Goal: Transaction & Acquisition: Purchase product/service

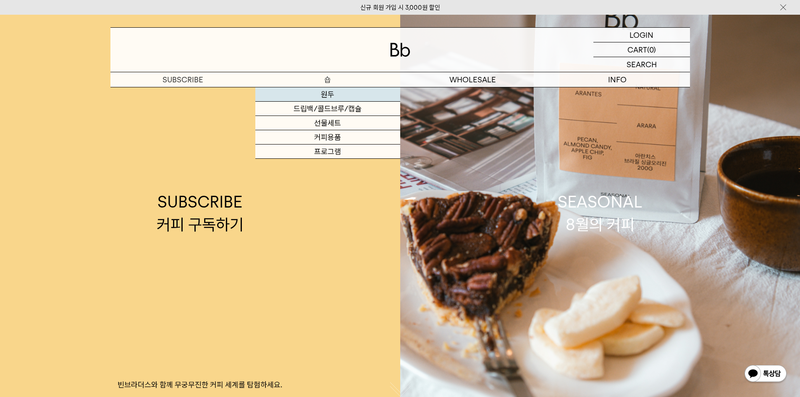
click at [346, 93] on link "원두" at bounding box center [327, 94] width 145 height 14
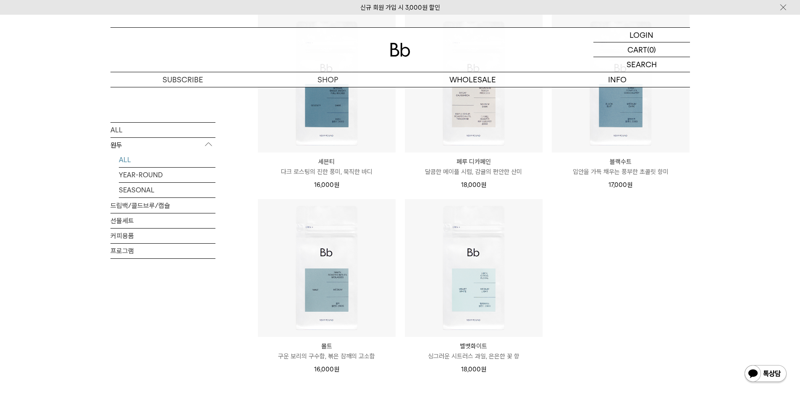
scroll to position [546, 0]
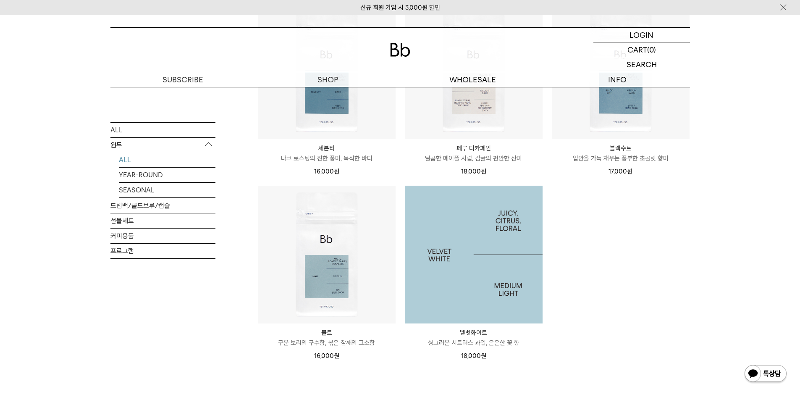
click at [514, 225] on img at bounding box center [474, 255] width 138 height 138
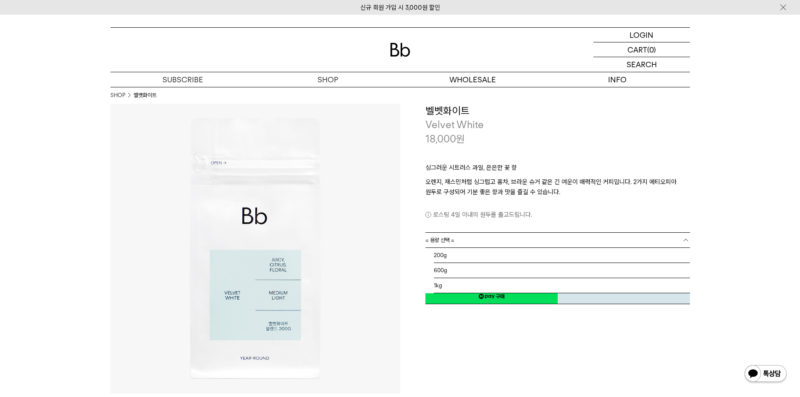
click at [599, 240] on link "= 용량 선택 =" at bounding box center [557, 240] width 265 height 15
click at [606, 252] on li "200g" at bounding box center [562, 255] width 256 height 15
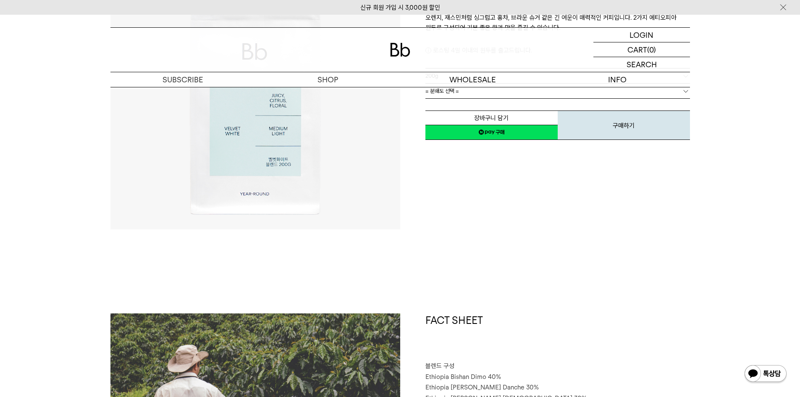
scroll to position [42, 0]
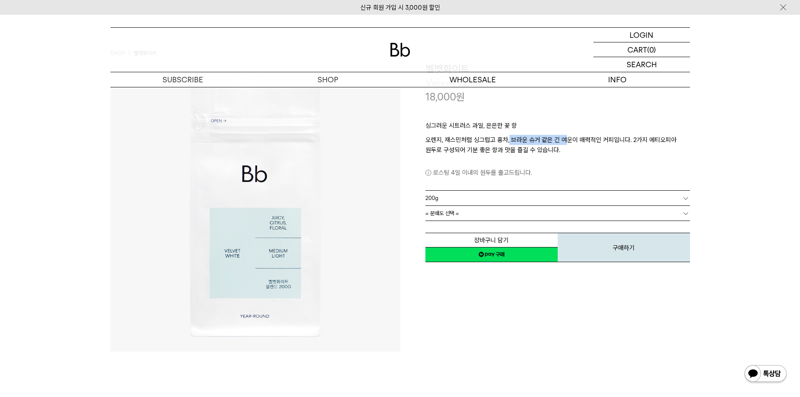
drag, startPoint x: 509, startPoint y: 141, endPoint x: 566, endPoint y: 143, distance: 57.2
click at [566, 142] on p "오렌지, 재스민처럼 싱그럽고 홍차, 브라운 슈거 같은 긴 여운이 매력적인 커피입니다. 2가지 에티오피아 원두로 구성되어 기분 좋은 향과 맛을 …" at bounding box center [557, 145] width 265 height 20
click at [487, 316] on div "**********" at bounding box center [545, 207] width 290 height 290
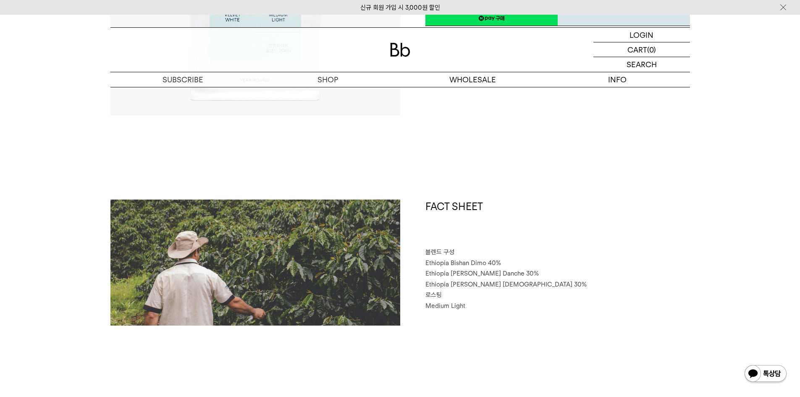
scroll to position [294, 0]
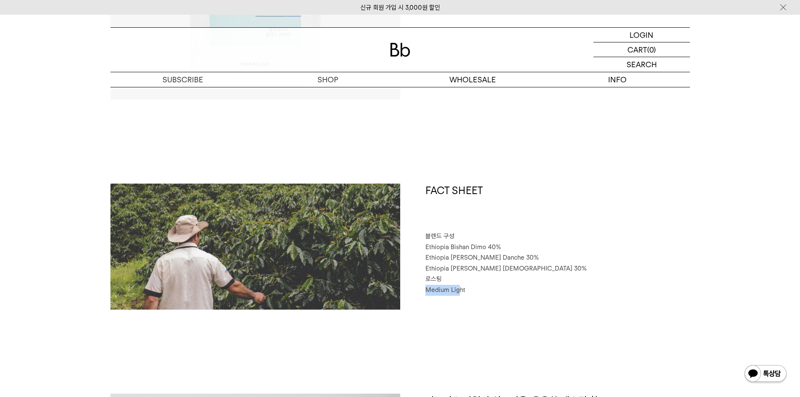
drag, startPoint x: 457, startPoint y: 288, endPoint x: 425, endPoint y: 291, distance: 32.5
click at [425, 291] on span "Medium Light" at bounding box center [445, 290] width 40 height 8
click at [475, 289] on p "Medium Light" at bounding box center [557, 290] width 265 height 11
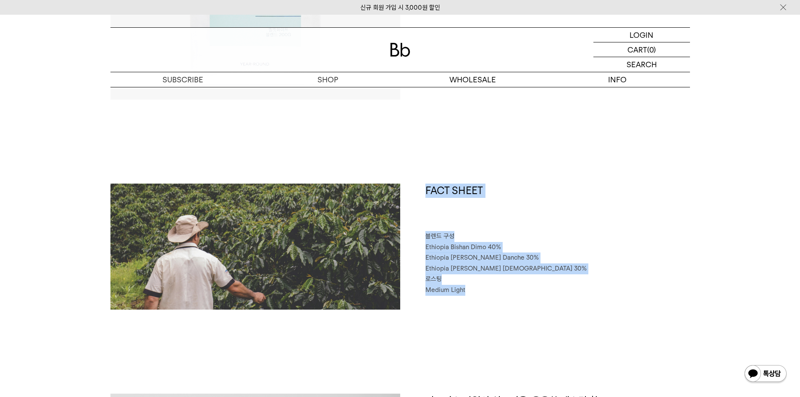
drag, startPoint x: 467, startPoint y: 292, endPoint x: 399, endPoint y: 296, distance: 68.1
click at [399, 296] on div "FACT SHEET 블렌드 구성 Ethiopia Bishan Dimo 40% Ethiopia Habtamu Yirgacheffe Danche …" at bounding box center [400, 289] width 580 height 210
click at [504, 305] on div "FACT SHEET 블렌드 구성 Ethiopia Bishan Dimo 40% Ethiopia Habtamu Yirgacheffe Danche …" at bounding box center [545, 247] width 290 height 126
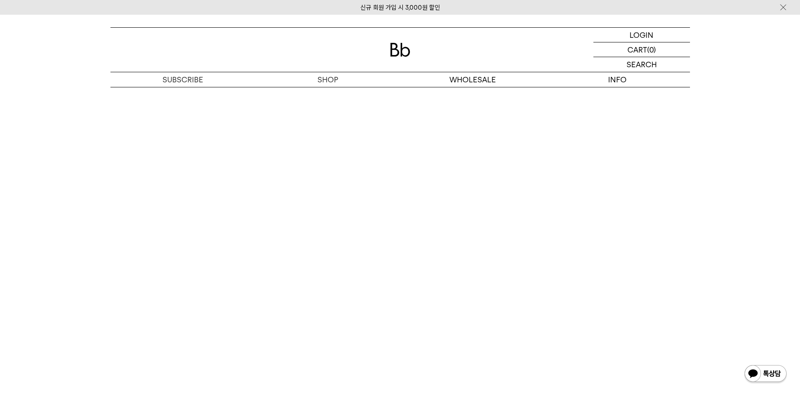
scroll to position [2310, 0]
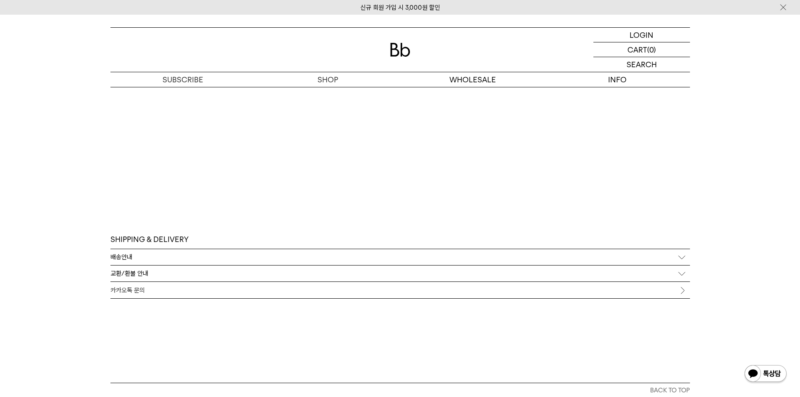
drag, startPoint x: 432, startPoint y: 174, endPoint x: 115, endPoint y: 267, distance: 330.4
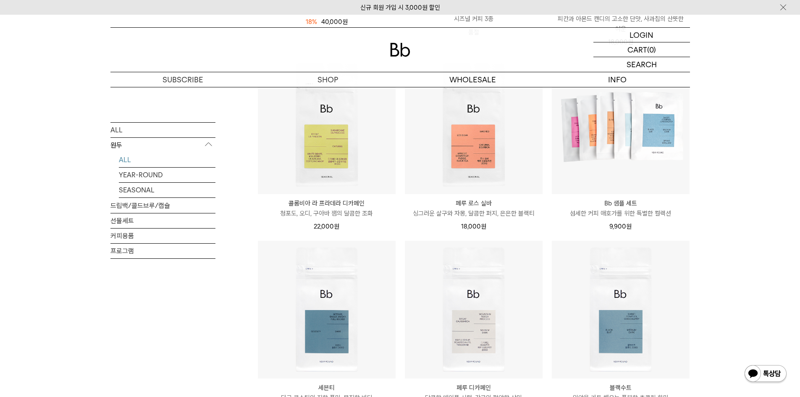
scroll to position [294, 0]
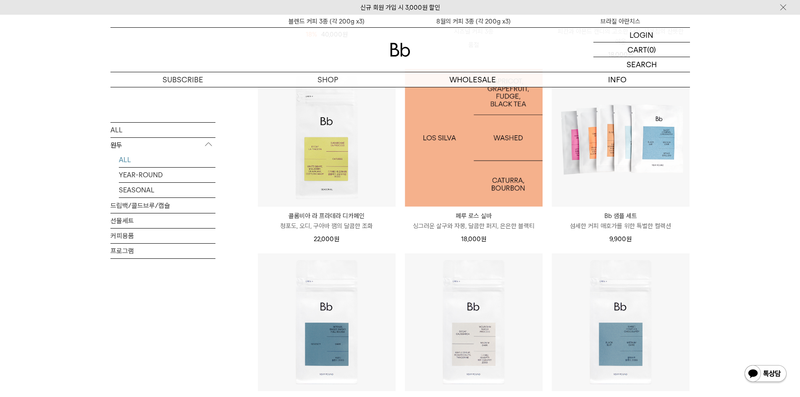
click at [521, 137] on img at bounding box center [474, 138] width 138 height 138
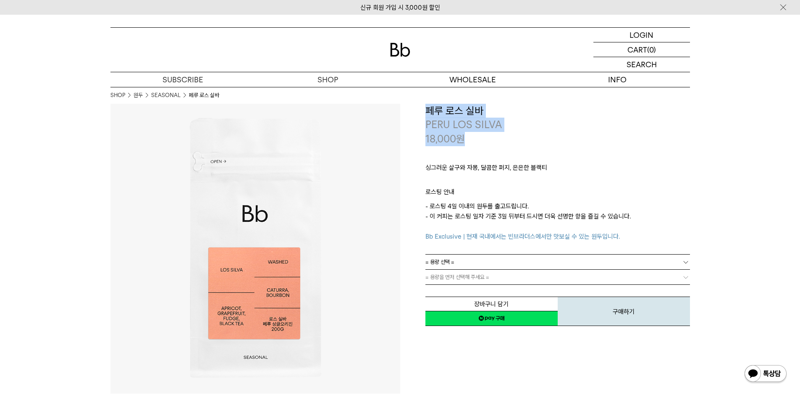
drag, startPoint x: 427, startPoint y: 111, endPoint x: 521, endPoint y: 134, distance: 96.5
click at [521, 134] on div "**********" at bounding box center [557, 125] width 265 height 42
click at [525, 135] on div "18,000 원" at bounding box center [557, 139] width 265 height 14
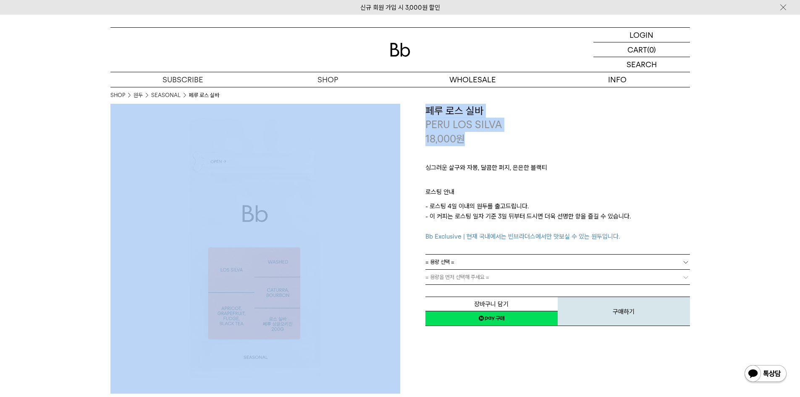
drag, startPoint x: 506, startPoint y: 136, endPoint x: 390, endPoint y: 103, distance: 120.3
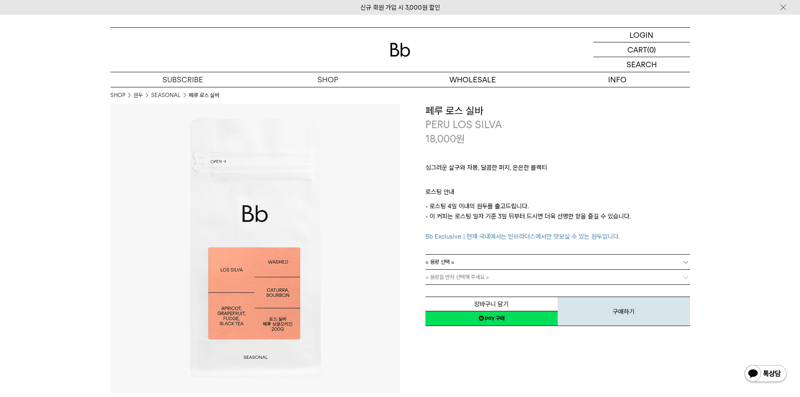
click at [641, 171] on p "싱그러운 살구와 자몽, 달콤한 퍼지, 은은한 블랙티" at bounding box center [557, 170] width 265 height 14
drag, startPoint x: 594, startPoint y: 152, endPoint x: 590, endPoint y: 113, distance: 39.2
click at [585, 107] on div "**********" at bounding box center [557, 215] width 265 height 223
click at [663, 185] on p "ㅤ" at bounding box center [557, 182] width 265 height 10
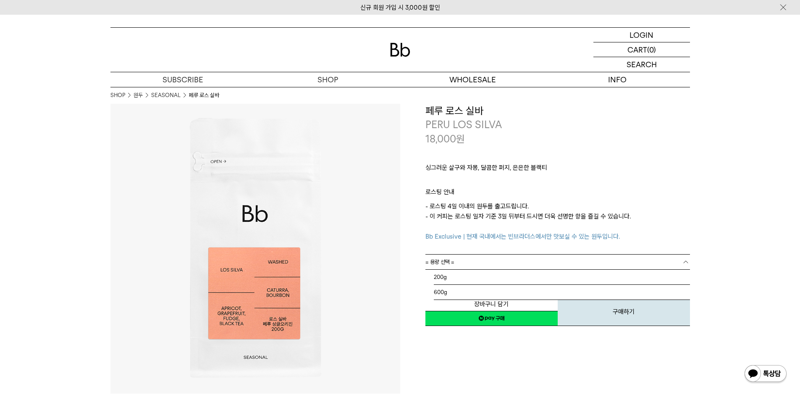
click at [589, 265] on link "= 용량 선택 =" at bounding box center [557, 261] width 265 height 15
click at [530, 275] on li "200g" at bounding box center [562, 277] width 256 height 15
click at [639, 233] on p "- 로스팅 4일 이내의 원두를 출고드립니다. - 이 커피는 로스팅 일자 기준 3일 뒤부터 드시면 더욱 선명한 향을 즐길 수 있습니다. Bb E…" at bounding box center [557, 221] width 265 height 40
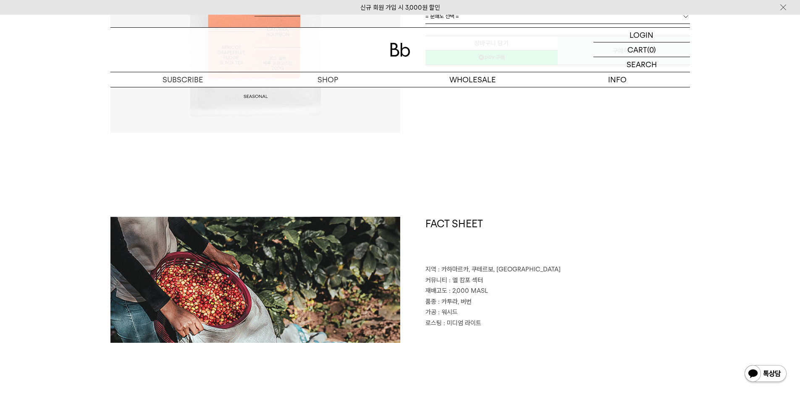
scroll to position [336, 0]
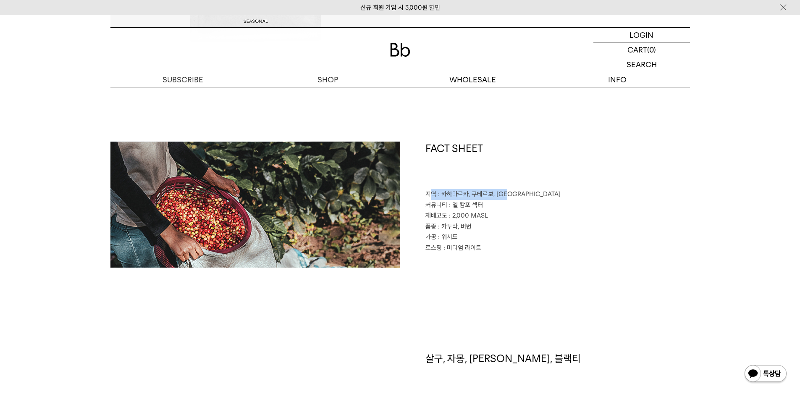
drag, startPoint x: 428, startPoint y: 193, endPoint x: 514, endPoint y: 194, distance: 85.7
click at [512, 193] on p "지역 : 카하마르카, 쿠테르보, 칼레유크" at bounding box center [557, 194] width 265 height 11
click at [552, 243] on div "FACT SHEET 지역 : 카하마르카, 쿠테르보, 칼레유크 커뮤니티 : 엘 캄포 섹터 재배고도 : 2,000 MASL 품종 : 카투라, 버번…" at bounding box center [545, 205] width 290 height 126
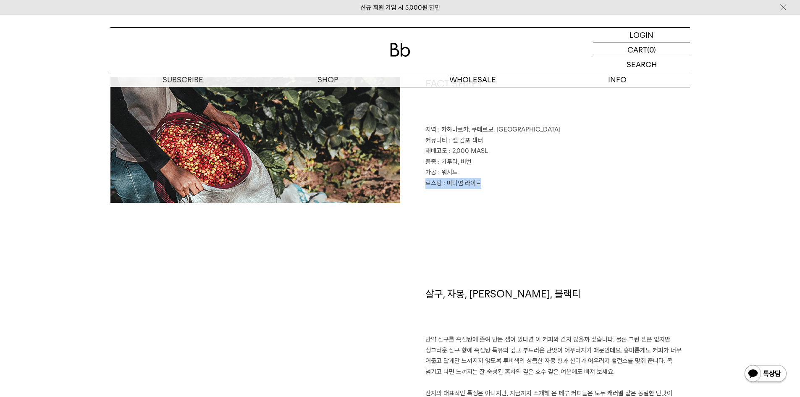
scroll to position [420, 0]
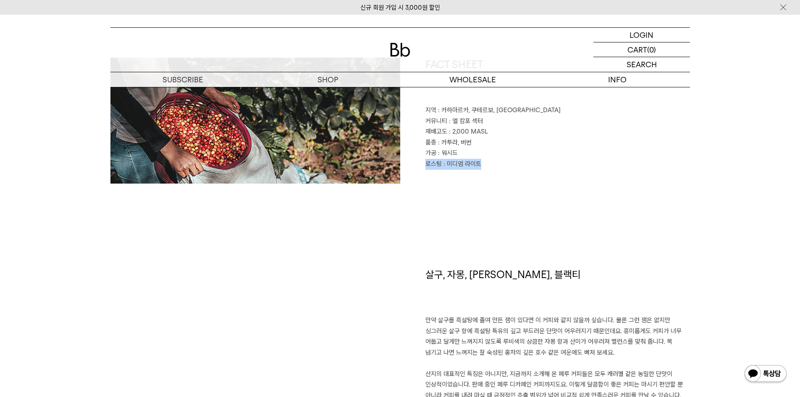
click at [542, 231] on div "FACT SHEET 지역 : 카하마르카, 쿠테르보, 칼레유크 커뮤니티 : 엘 캄포 섹터 재배고도 : 2,000 MASL 품종 : 카투라, 버번…" at bounding box center [400, 163] width 580 height 210
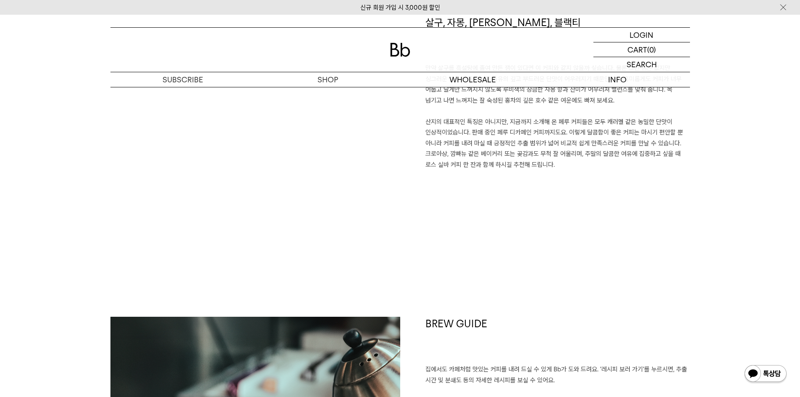
scroll to position [840, 0]
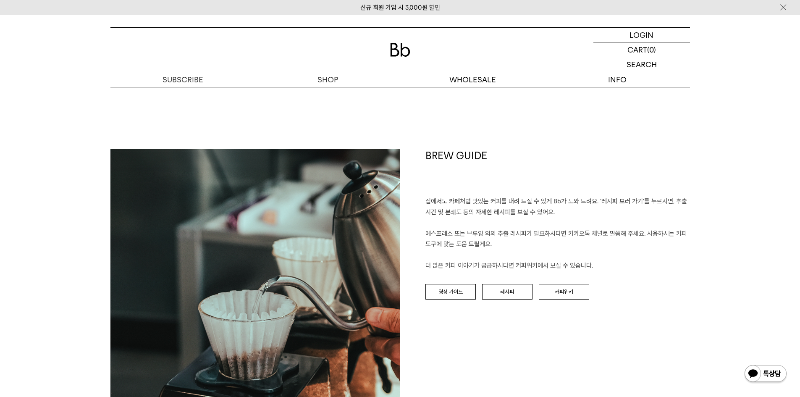
click at [498, 224] on p "집에서도 카페처럼 맛있는 커피를 내려 드실 ﻿수 있게 Bb가 도와 드려요. '레시피 보러 가기'를 누르시면, 추출 시간 및 분쇄도 등의 자세한…" at bounding box center [557, 233] width 265 height 75
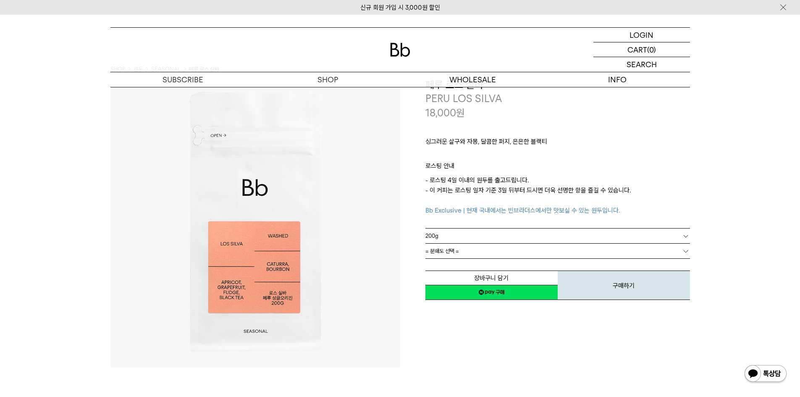
scroll to position [0, 0]
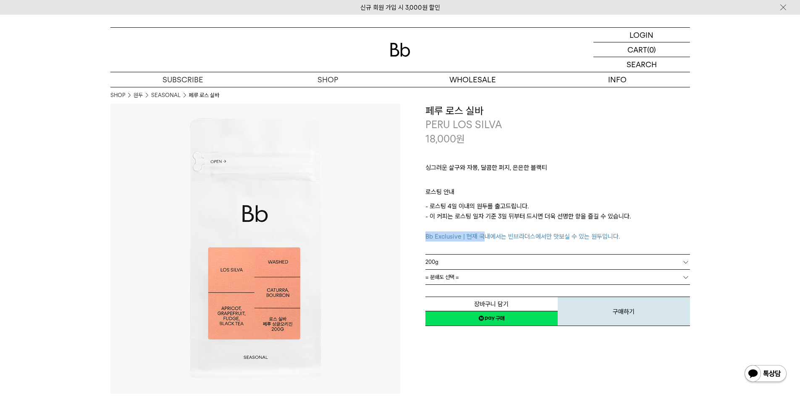
drag, startPoint x: 426, startPoint y: 233, endPoint x: 483, endPoint y: 235, distance: 57.6
click at [483, 235] on span "Bb Exclusive | 현재 국내에서는 빈브라더스에서만 맛보실 수 있는 원두입니다." at bounding box center [522, 237] width 194 height 8
click at [624, 241] on p "- 로스팅 4일 이내의 원두를 출고드립니다. - 이 커피는 로스팅 일자 기준 3일 뒤부터 드시면 더욱 선명한 향을 즐길 수 있습니다. Bb E…" at bounding box center [557, 221] width 265 height 40
drag, startPoint x: 624, startPoint y: 241, endPoint x: 497, endPoint y: 247, distance: 127.4
click at [497, 247] on div "싱그러운 살구와 자몽, 달콤한 퍼지, 은은한 블랙티 ㅤ 로스팅 안내 - 로스팅 4일 이내의 원두를 출고드립니다. - 이 커피는 로스팅 일자 기…" at bounding box center [557, 200] width 265 height 108
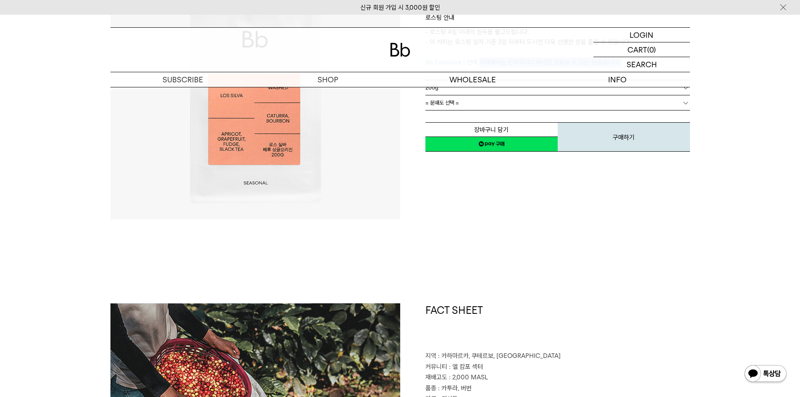
scroll to position [294, 0]
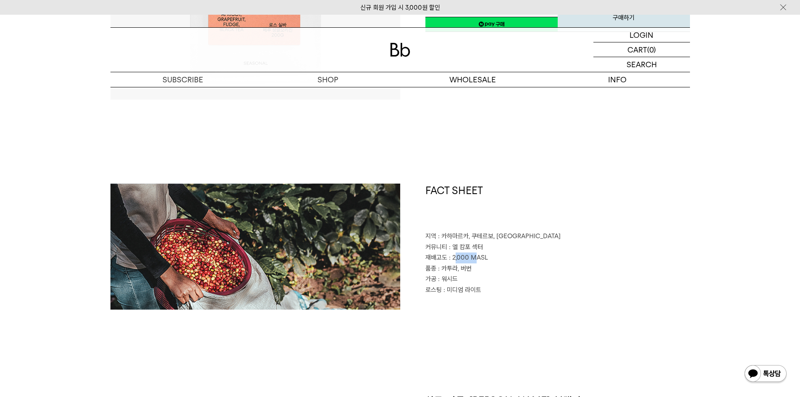
drag, startPoint x: 460, startPoint y: 258, endPoint x: 498, endPoint y: 258, distance: 37.4
click at [491, 257] on p "재배고도 : 2,000 MASL" at bounding box center [557, 257] width 265 height 11
click at [514, 261] on p "재배고도 : 2,000 MASL" at bounding box center [557, 257] width 265 height 11
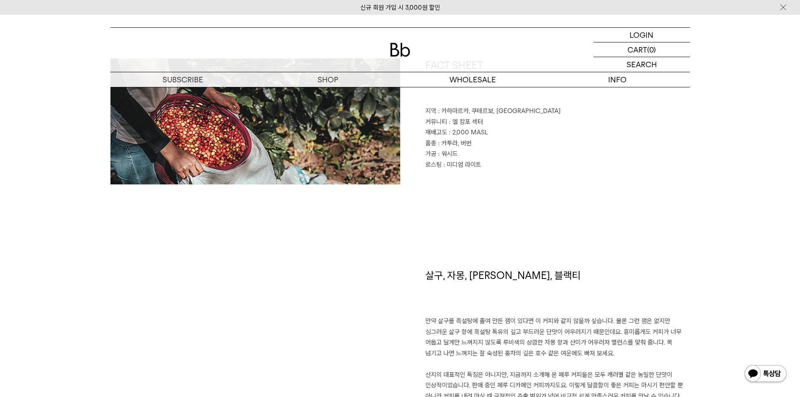
scroll to position [420, 0]
click at [457, 146] on p "품종 : 카투라, 버번" at bounding box center [557, 142] width 265 height 11
click at [461, 143] on span ": 카투라, 버번" at bounding box center [455, 143] width 34 height 8
click at [441, 149] on span ": 워시드" at bounding box center [448, 153] width 20 height 8
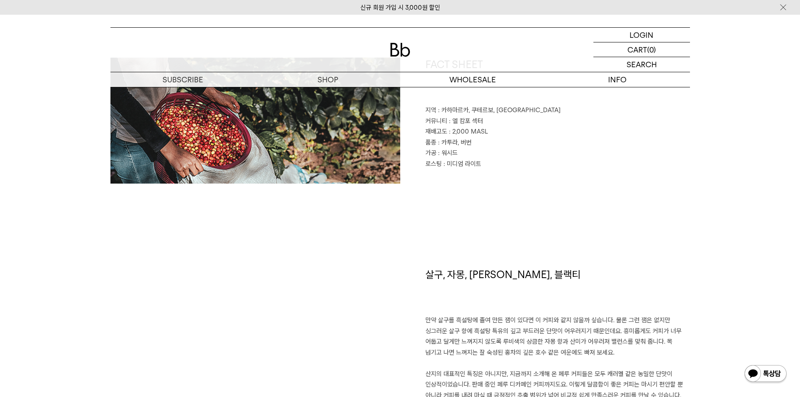
click at [446, 145] on span ": 카투라, 버번" at bounding box center [455, 143] width 34 height 8
drag, startPoint x: 446, startPoint y: 145, endPoint x: 451, endPoint y: 146, distance: 5.5
click at [446, 145] on span ": 카투라, 버번" at bounding box center [455, 143] width 34 height 8
click at [465, 146] on p "품종 : 카투라, 버번" at bounding box center [557, 142] width 265 height 11
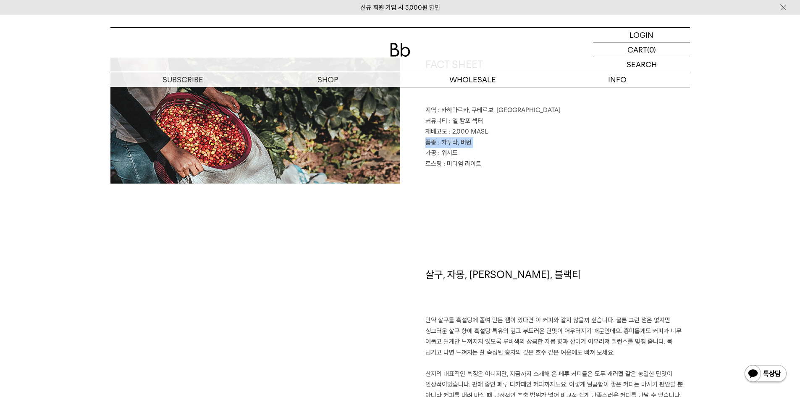
click at [465, 146] on span ": 카투라, 버번" at bounding box center [455, 143] width 34 height 8
click at [468, 163] on span ": 미디엄 라이트" at bounding box center [462, 164] width 38 height 8
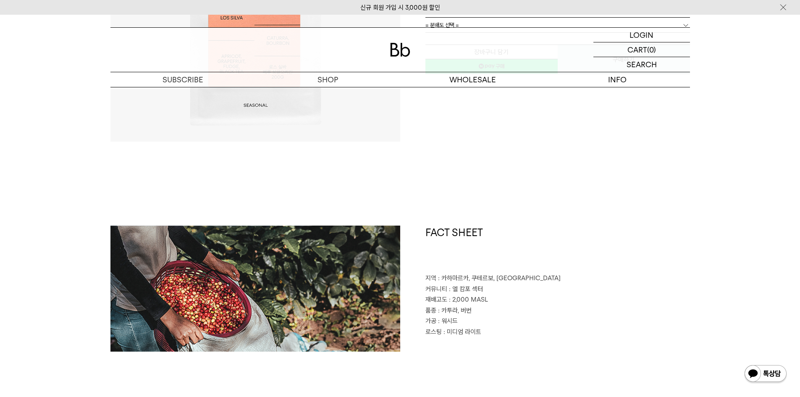
scroll to position [210, 0]
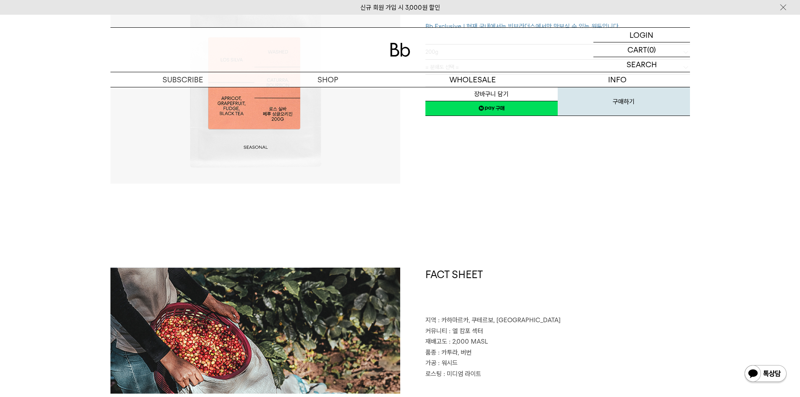
click at [455, 351] on span ": 카투라, 버번" at bounding box center [455, 353] width 34 height 8
click at [467, 353] on span ": 카투라, 버번" at bounding box center [455, 353] width 34 height 8
click at [448, 355] on span ": 카투라, 버번" at bounding box center [455, 353] width 34 height 8
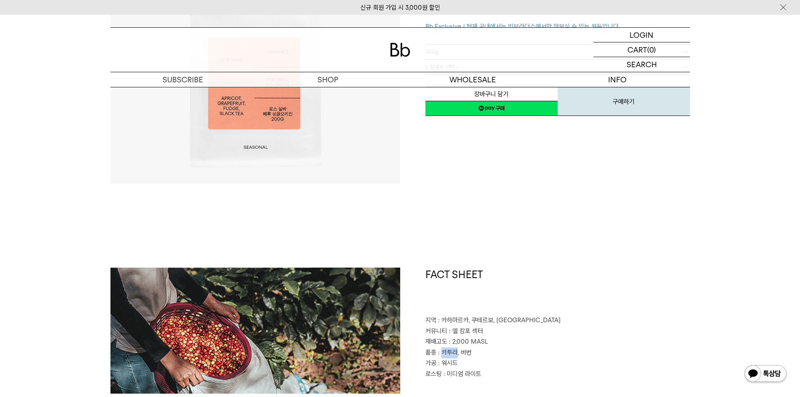
click at [448, 355] on span ": 카투라, 버번" at bounding box center [455, 353] width 34 height 8
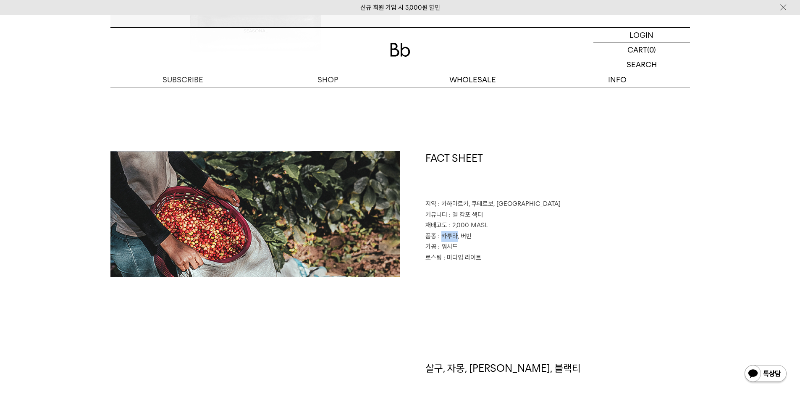
scroll to position [336, 0]
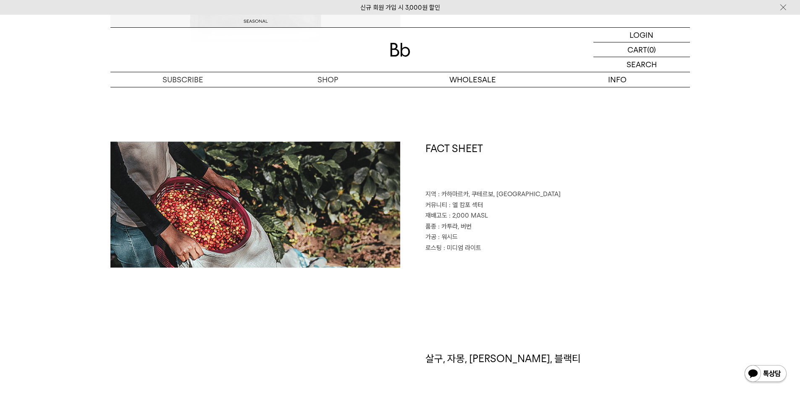
click at [462, 228] on span ": 카투라, 버번" at bounding box center [455, 227] width 34 height 8
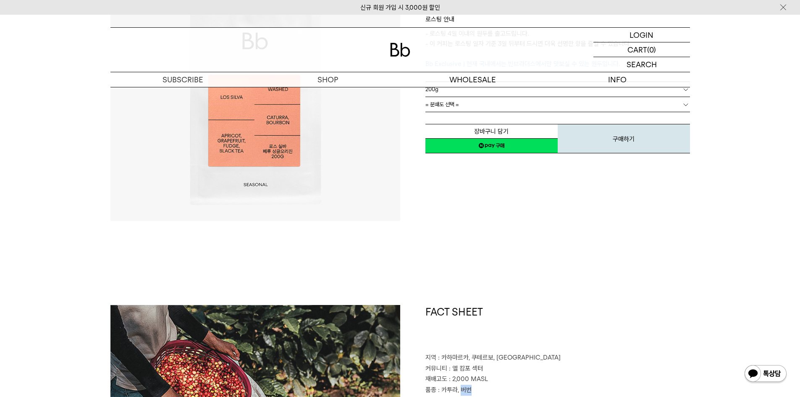
scroll to position [0, 0]
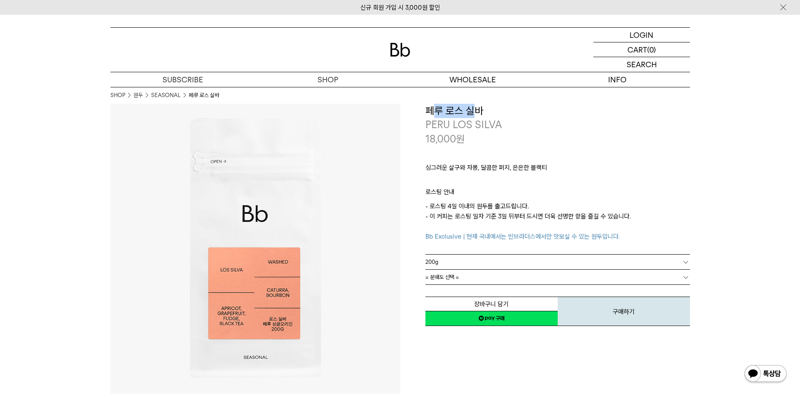
drag, startPoint x: 472, startPoint y: 113, endPoint x: 435, endPoint y: 110, distance: 37.1
click at [435, 110] on h3 "페루 로스 실바" at bounding box center [557, 111] width 265 height 14
drag, startPoint x: 500, startPoint y: 132, endPoint x: 510, endPoint y: 142, distance: 14.6
click at [500, 133] on div "**********" at bounding box center [557, 125] width 265 height 42
click at [573, 148] on div "싱그러운 살구와 자몽, 달콤한 퍼지, 은은한 블랙티 ㅤ 로스팅 안내 - 로스팅 4일 이내의 원두를 출고드립니다. - 이 커피는 로스팅 일자 기…" at bounding box center [557, 200] width 265 height 108
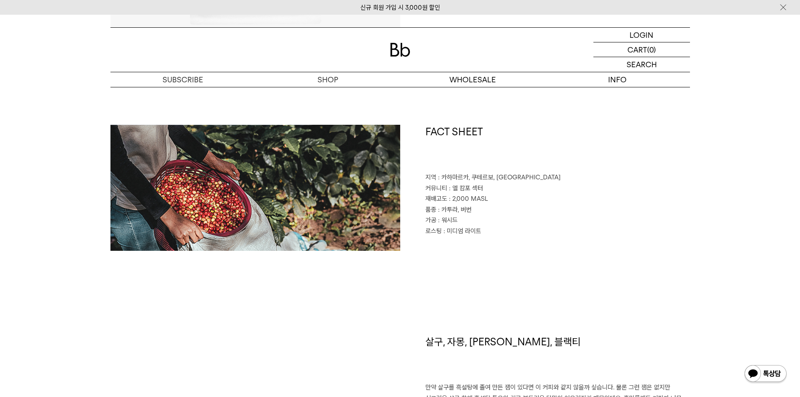
scroll to position [378, 0]
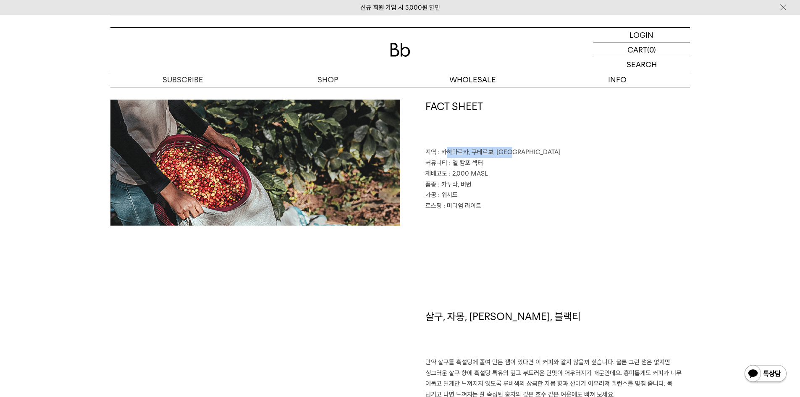
drag, startPoint x: 453, startPoint y: 151, endPoint x: 549, endPoint y: 156, distance: 96.3
click at [549, 155] on p "지역 : 카하마르카, 쿠테르보, 칼레유크" at bounding box center [557, 152] width 265 height 11
click at [546, 167] on p "커뮤니티 : 엘 캄포 섹터" at bounding box center [557, 163] width 265 height 11
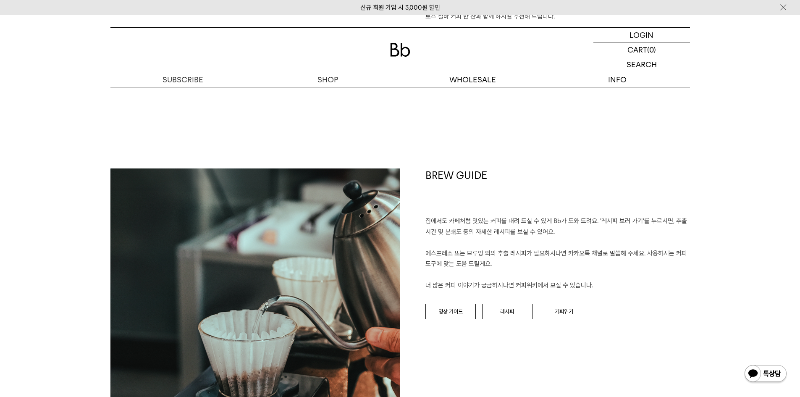
scroll to position [840, 0]
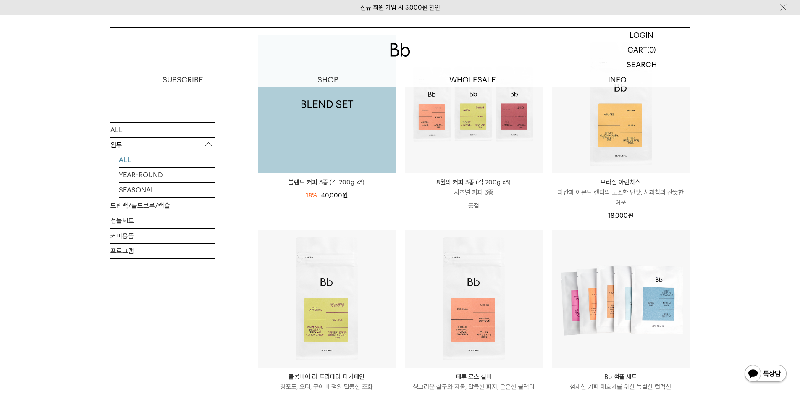
scroll to position [168, 0]
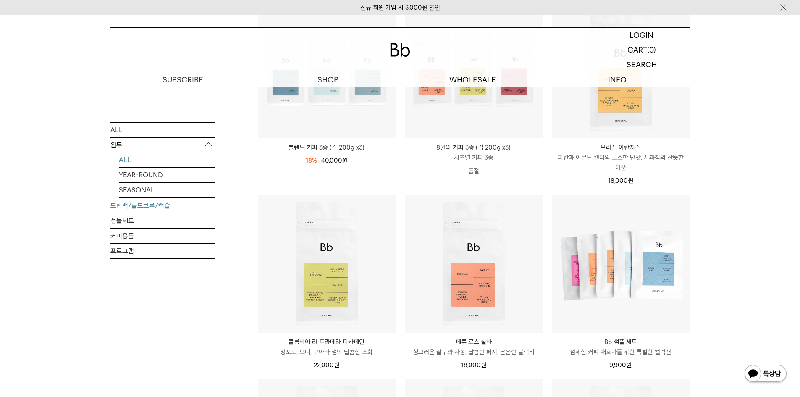
click at [167, 206] on link "드립백/콜드브루/캡슐" at bounding box center [162, 205] width 105 height 15
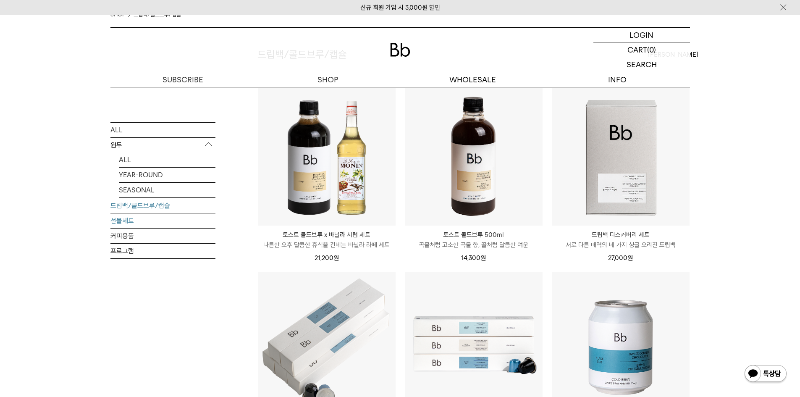
scroll to position [84, 0]
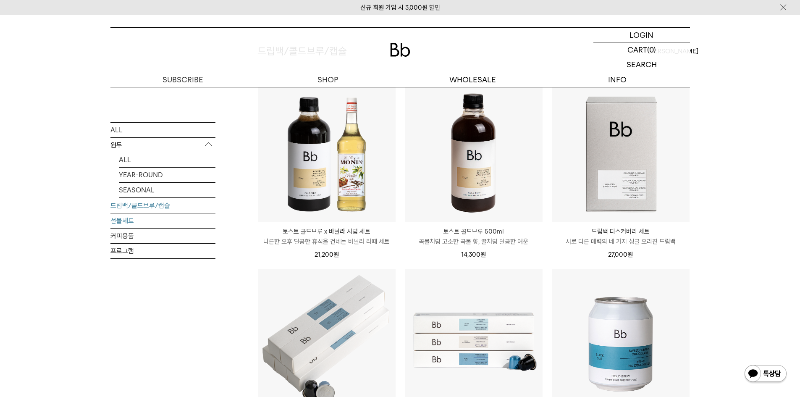
click at [142, 224] on link "선물세트" at bounding box center [162, 220] width 105 height 15
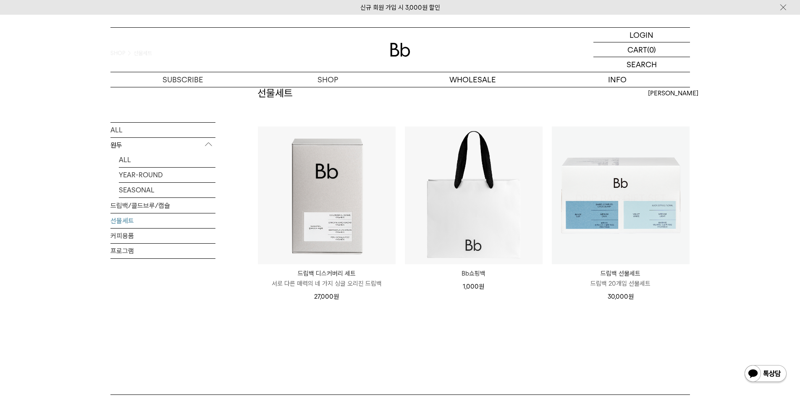
click at [773, 87] on div "LOGIN 로그인 LOGIN 로그인 CART 장바구니 (0) SEARCH 검색 검색폼 ** 추천상품" at bounding box center [400, 51] width 800 height 73
